Goal: Task Accomplishment & Management: Manage account settings

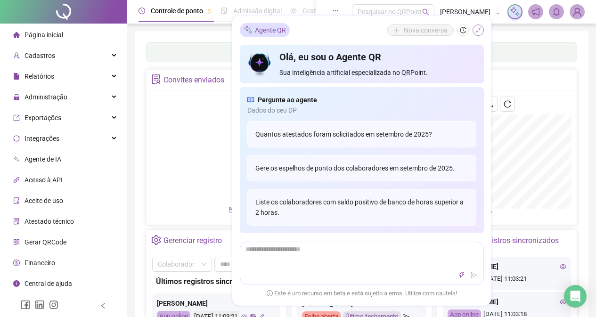
click at [479, 29] on icon "shrink" at bounding box center [479, 30] width 6 height 6
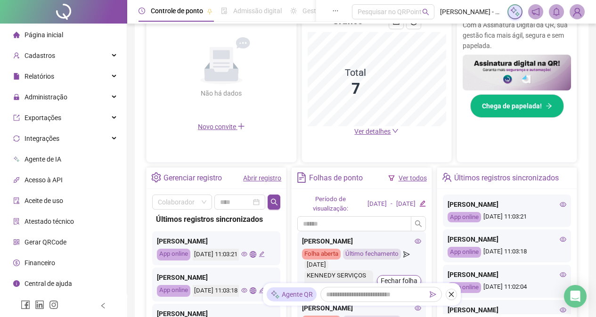
scroll to position [227, 0]
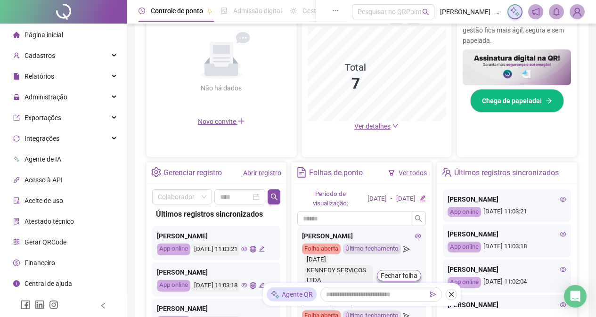
click at [379, 123] on span "Ver detalhes" at bounding box center [372, 127] width 36 height 8
drag, startPoint x: 379, startPoint y: 123, endPoint x: 381, endPoint y: 128, distance: 5.7
click at [379, 123] on div "Pague o QRPoint com Cartão de Crédito Sua assinatura: mais segurança, prática e…" at bounding box center [362, 79] width 454 height 551
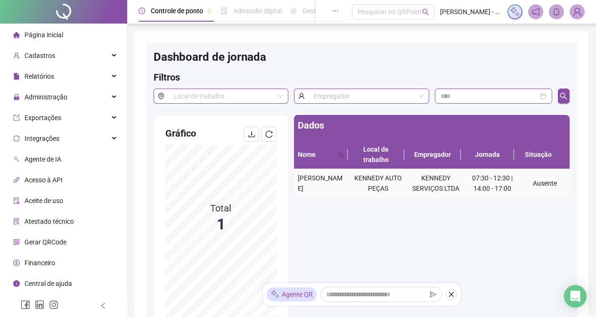
click at [537, 187] on td "Ausente" at bounding box center [544, 183] width 49 height 29
click at [594, 135] on div "Controle de ponto Admissão digital Gestão de férias Painel do DP Folha de pagam…" at bounding box center [361, 217] width 469 height 435
click at [109, 98] on div "Administração" at bounding box center [63, 97] width 123 height 19
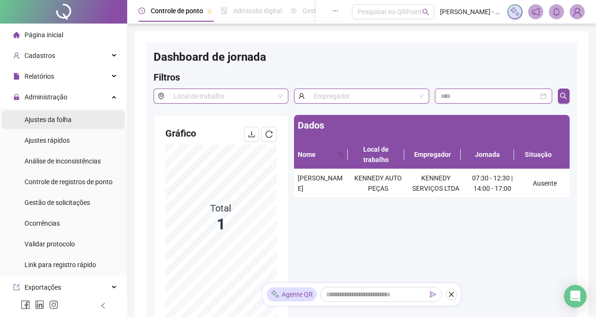
click at [88, 127] on li "Ajustes da folha" at bounding box center [63, 119] width 123 height 19
drag, startPoint x: 88, startPoint y: 127, endPoint x: 136, endPoint y: 104, distance: 53.3
click at [88, 127] on li "Ajustes da folha" at bounding box center [63, 119] width 123 height 19
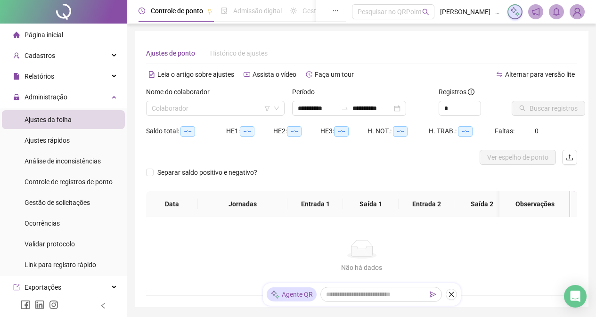
type input "**********"
click at [194, 110] on input "search" at bounding box center [211, 108] width 119 height 14
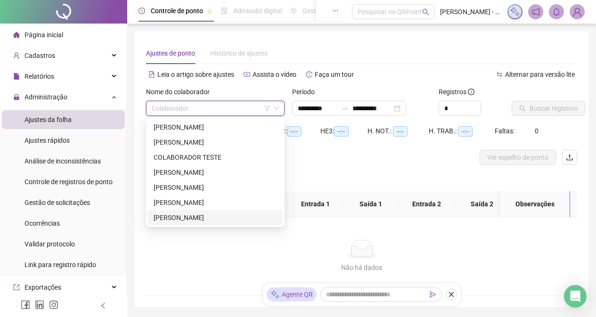
click at [212, 223] on div "[PERSON_NAME]" at bounding box center [215, 217] width 135 height 15
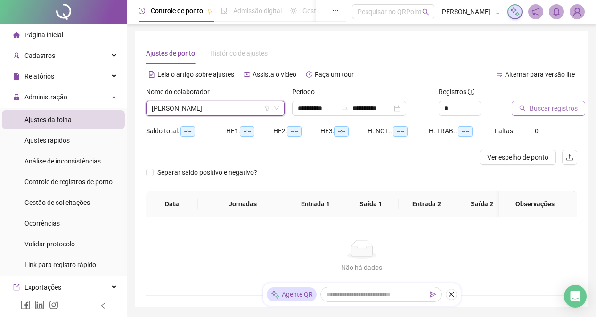
click at [544, 106] on span "Buscar registros" at bounding box center [554, 108] width 48 height 10
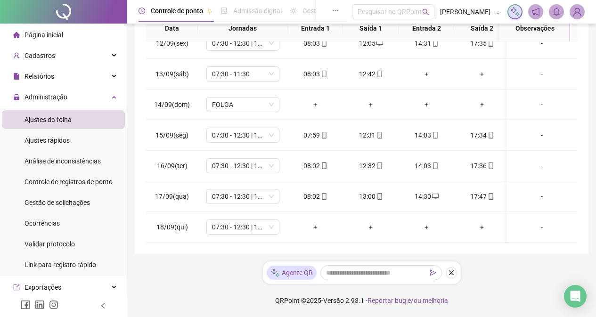
scroll to position [357, 0]
click at [271, 222] on span "07:30 - 12:30 | 14:00 - 17:00" at bounding box center [243, 227] width 62 height 14
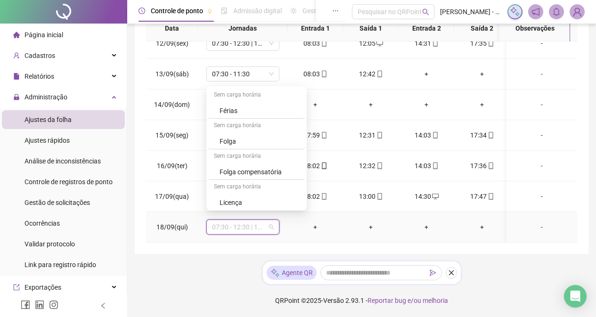
scroll to position [186, 0]
click at [268, 170] on div "Folga compensatória" at bounding box center [260, 170] width 80 height 10
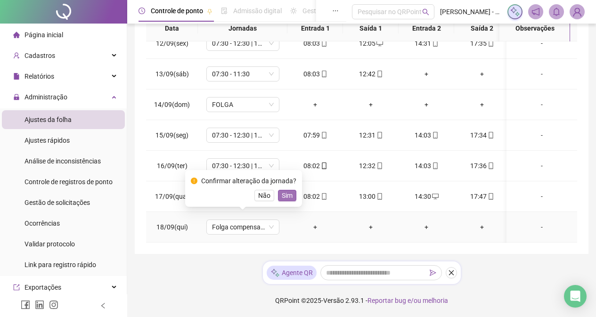
click at [287, 196] on span "Sim" at bounding box center [287, 195] width 11 height 10
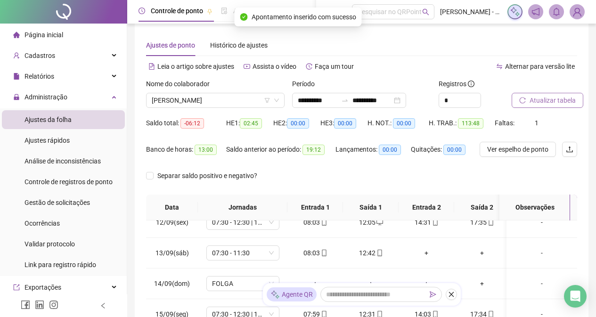
scroll to position [0, 0]
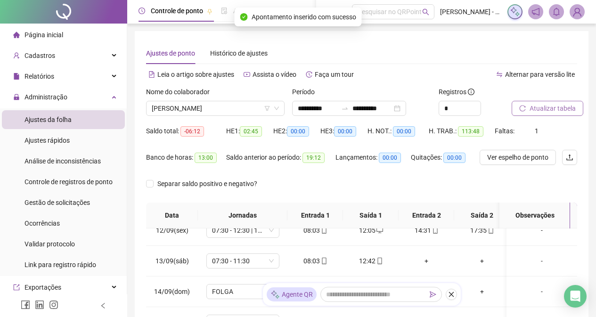
click at [563, 110] on span "Atualizar tabela" at bounding box center [553, 108] width 46 height 10
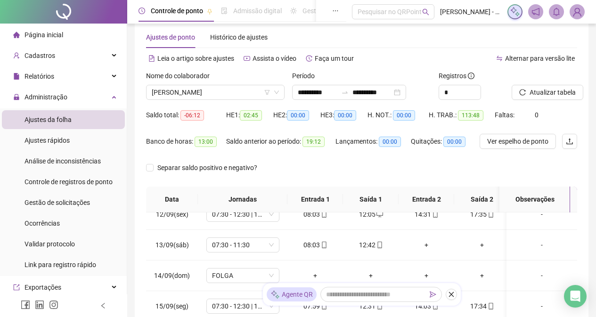
scroll to position [187, 0]
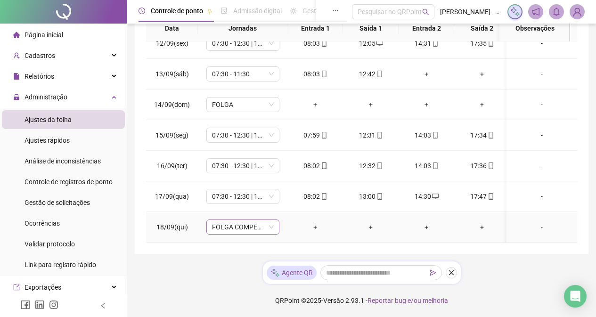
click at [270, 220] on span "FOLGA COMPENSATÓRIA" at bounding box center [243, 227] width 62 height 14
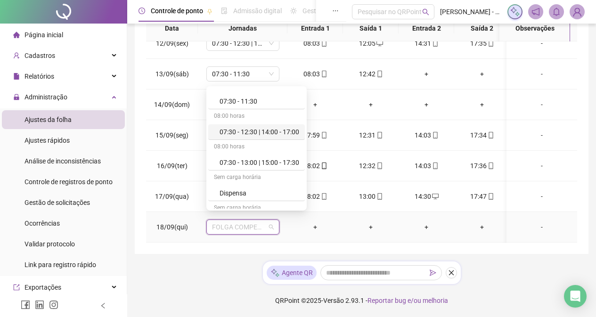
scroll to position [186, 0]
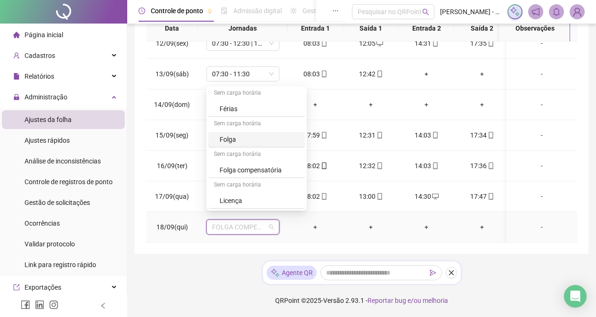
click at [246, 140] on div "Folga" at bounding box center [260, 139] width 80 height 10
click at [246, 140] on td "07:30 - 12:30 | 14:00 - 17:00" at bounding box center [243, 135] width 90 height 31
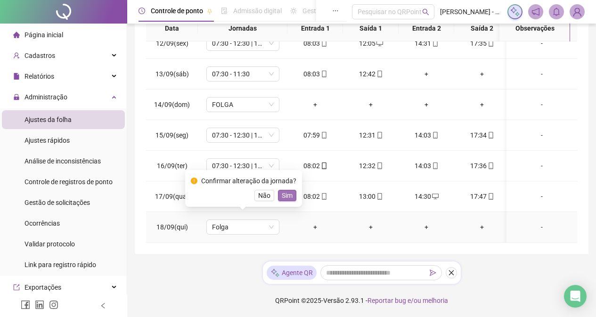
click at [288, 198] on span "Sim" at bounding box center [287, 195] width 11 height 10
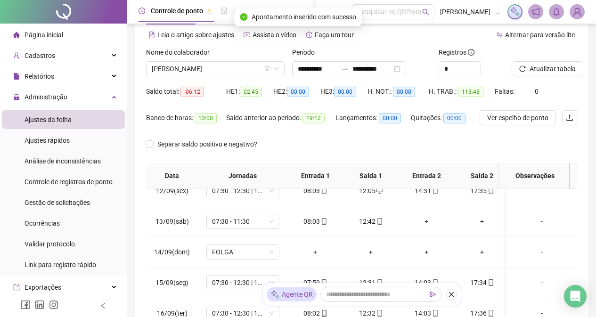
scroll to position [1, 0]
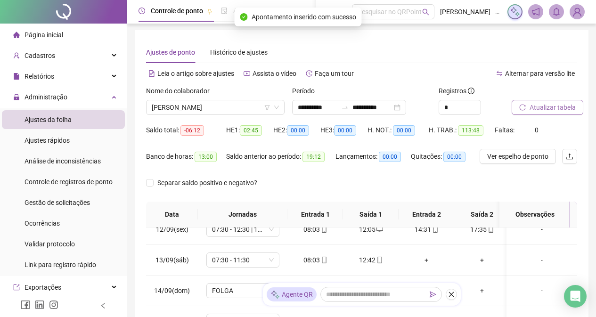
drag, startPoint x: 553, startPoint y: 98, endPoint x: 552, endPoint y: 106, distance: 7.6
click at [552, 98] on div at bounding box center [533, 93] width 42 height 14
click at [552, 100] on div "Atualizar tabela" at bounding box center [533, 100] width 42 height 29
click at [552, 108] on span "Atualizar tabela" at bounding box center [553, 107] width 46 height 10
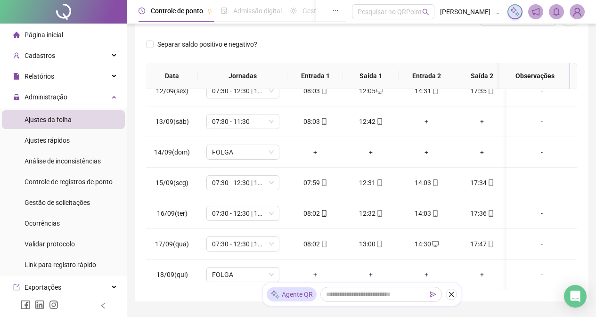
scroll to position [187, 0]
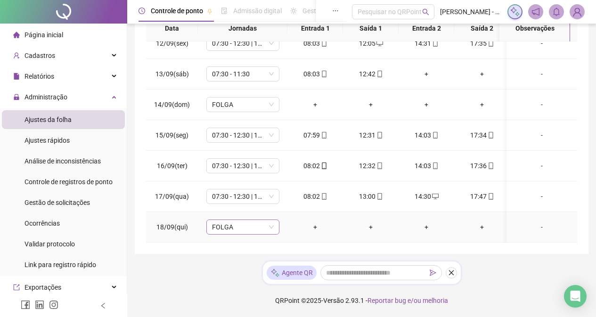
click at [271, 222] on span "FOLGA" at bounding box center [243, 227] width 62 height 14
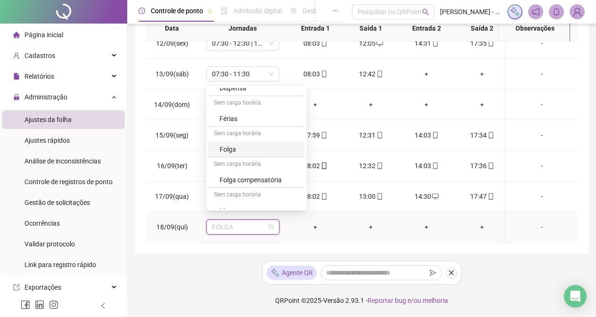
scroll to position [186, 0]
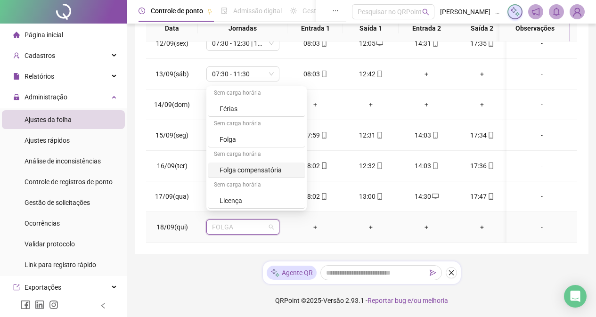
click at [255, 168] on div "Folga compensatória" at bounding box center [260, 170] width 80 height 10
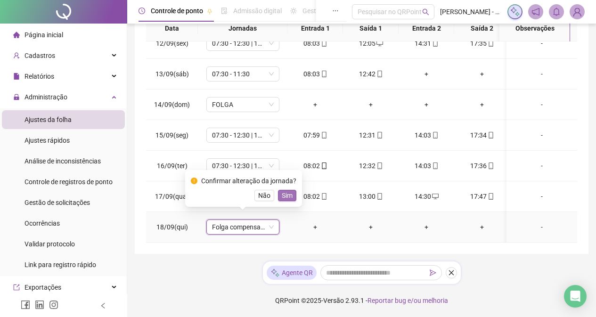
click at [284, 195] on span "Sim" at bounding box center [287, 195] width 11 height 10
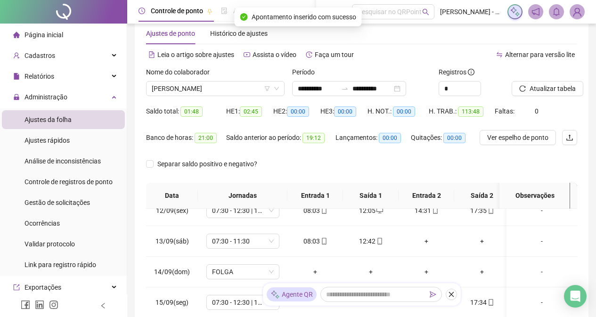
scroll to position [0, 0]
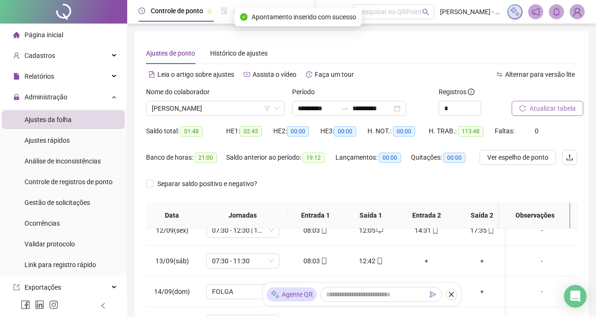
click at [557, 113] on span "Atualizar tabela" at bounding box center [553, 108] width 46 height 10
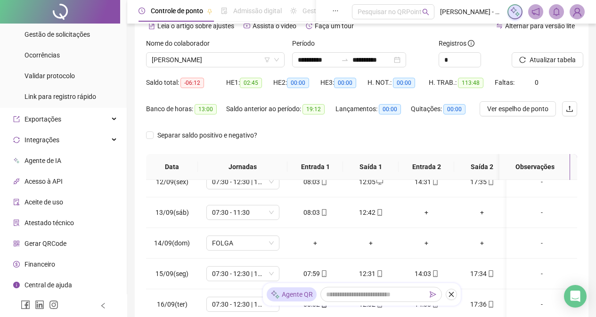
scroll to position [94, 0]
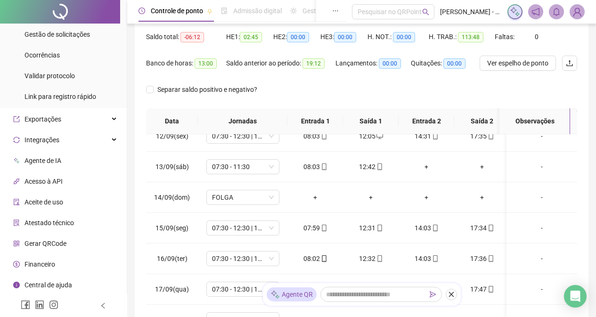
click at [67, 246] on li "Gerar QRCode" at bounding box center [63, 243] width 123 height 19
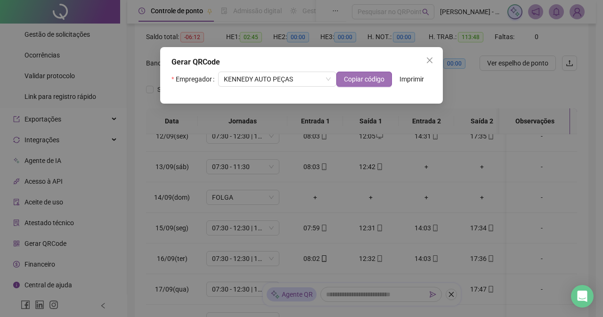
click at [359, 80] on span "Copiar código" at bounding box center [364, 79] width 41 height 10
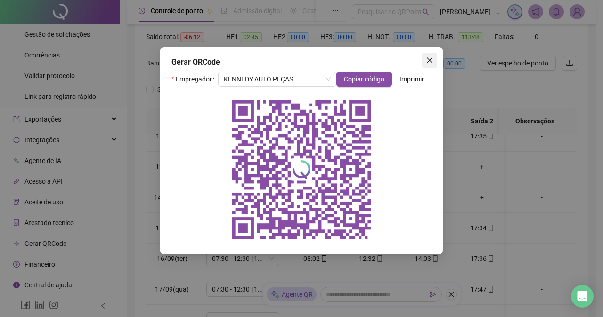
click at [433, 64] on button "Close" at bounding box center [429, 60] width 15 height 15
